Goal: Information Seeking & Learning: Learn about a topic

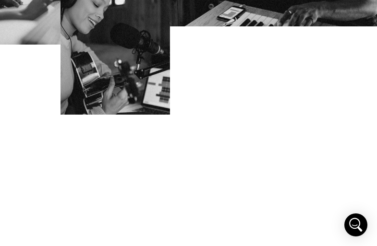
scroll to position [5224, 0]
